Goal: Check status

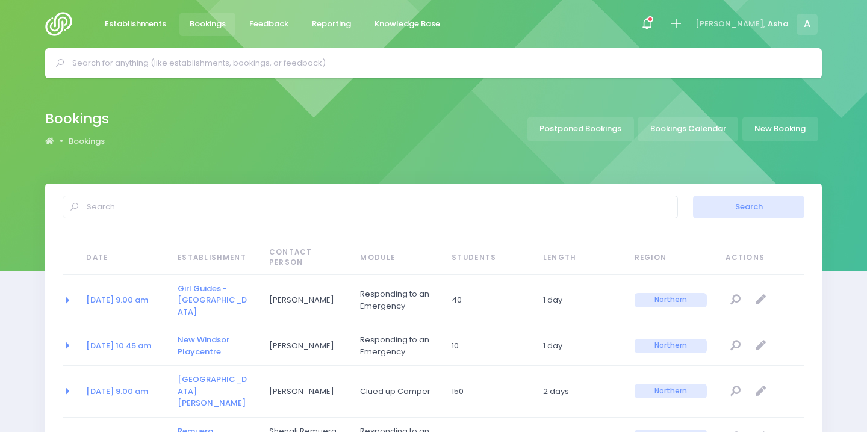
select select "20"
click at [216, 66] on input "text" at bounding box center [438, 63] width 733 height 18
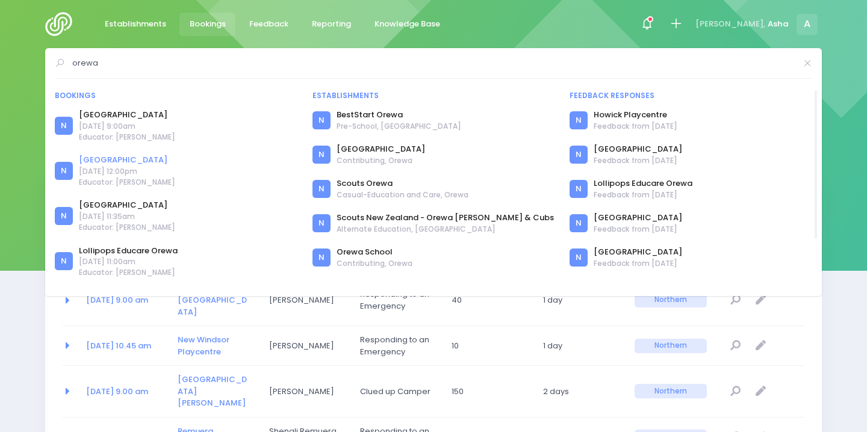
type input "orewa"
click at [123, 161] on link "[GEOGRAPHIC_DATA]" at bounding box center [127, 160] width 96 height 12
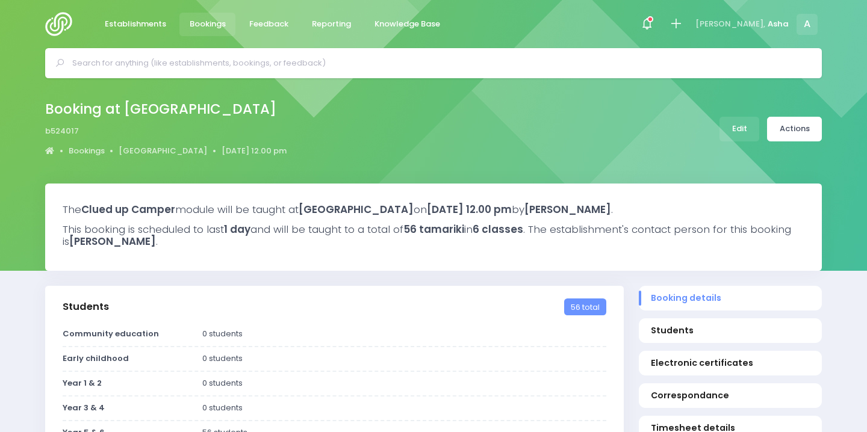
select select "5"
click at [654, 23] on icon at bounding box center [647, 24] width 14 height 14
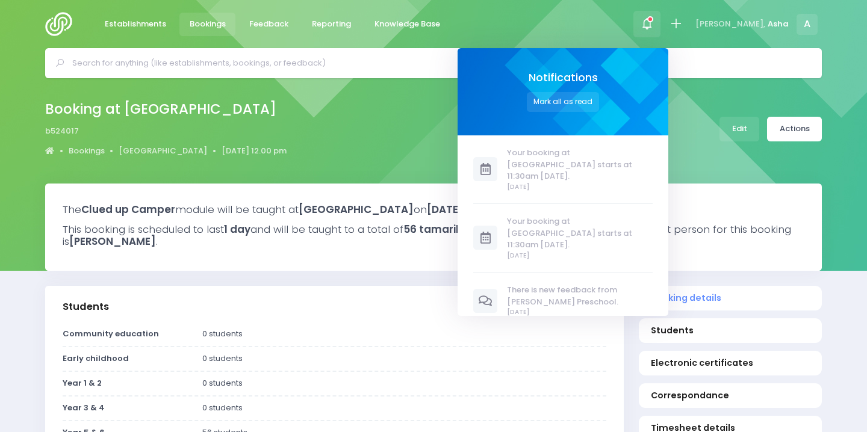
click at [456, 148] on div "Booking at Orewa Beach Primary School b524017 Bookings Orewa Beach Primary Scho…" at bounding box center [433, 129] width 807 height 63
